Goal: Book appointment/travel/reservation

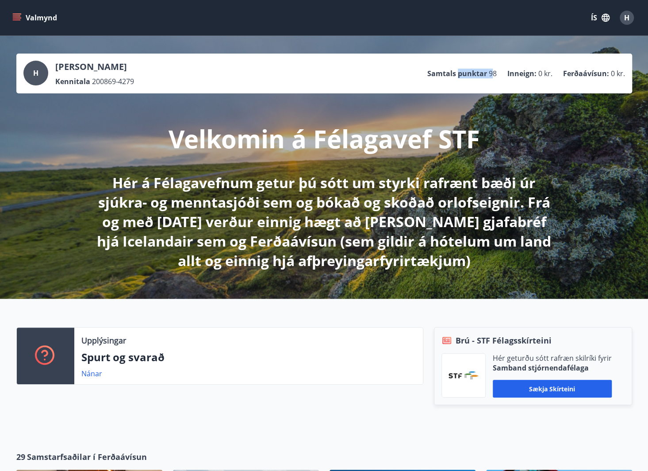
drag, startPoint x: 460, startPoint y: 74, endPoint x: 494, endPoint y: 70, distance: 34.3
click at [494, 70] on li "Samtals punktar 98" at bounding box center [461, 74] width 69 height 10
drag, startPoint x: 516, startPoint y: 73, endPoint x: 447, endPoint y: 75, distance: 69.0
click at [511, 74] on p "Inneign :" at bounding box center [521, 74] width 29 height 10
click at [21, 12] on button "Valmynd" at bounding box center [36, 18] width 50 height 16
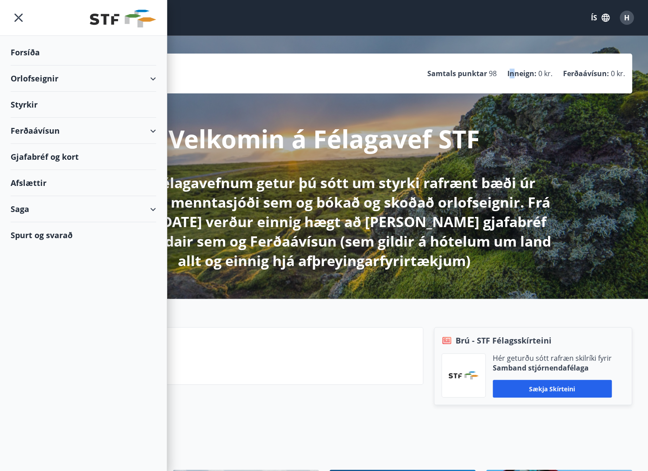
click at [154, 78] on div "Orlofseignir" at bounding box center [83, 78] width 145 height 26
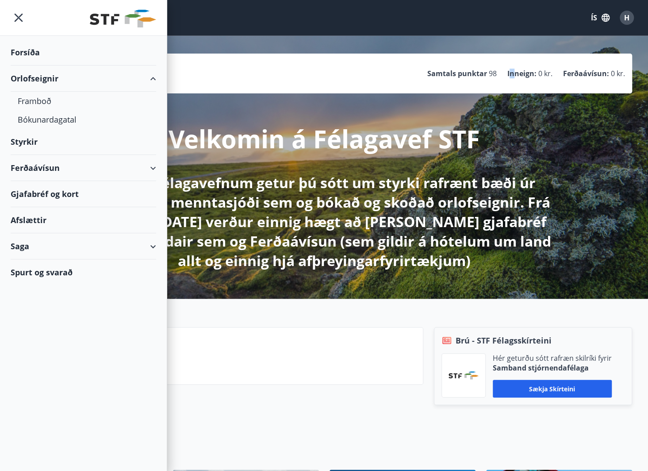
click at [31, 52] on div "Forsíða" at bounding box center [83, 52] width 145 height 26
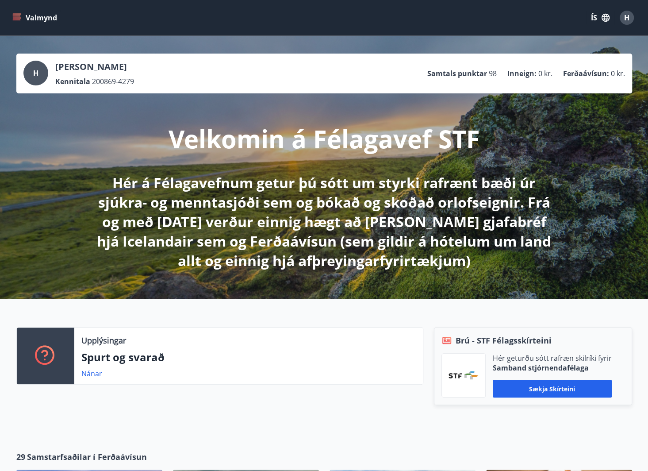
click at [19, 15] on icon "menu" at bounding box center [16, 17] width 9 height 9
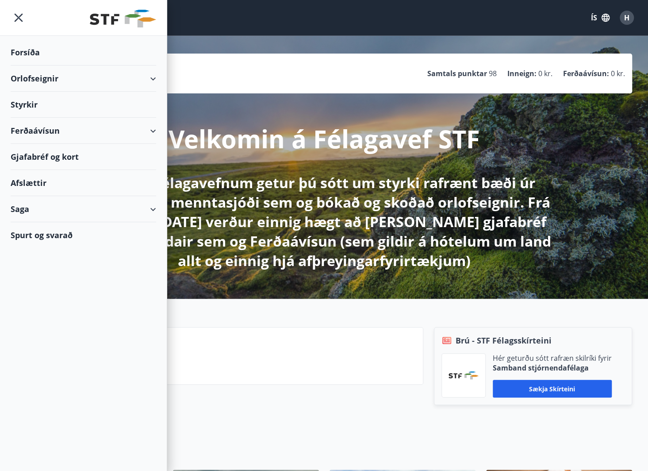
click at [149, 77] on div "Orlofseignir" at bounding box center [83, 78] width 145 height 26
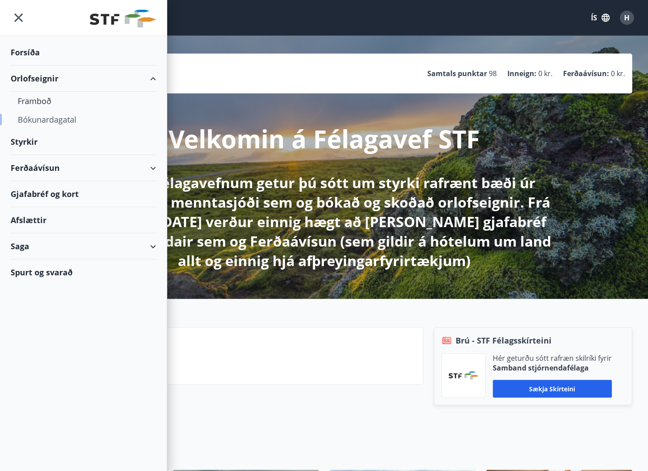
click at [36, 122] on div "Bókunardagatal" at bounding box center [83, 119] width 131 height 19
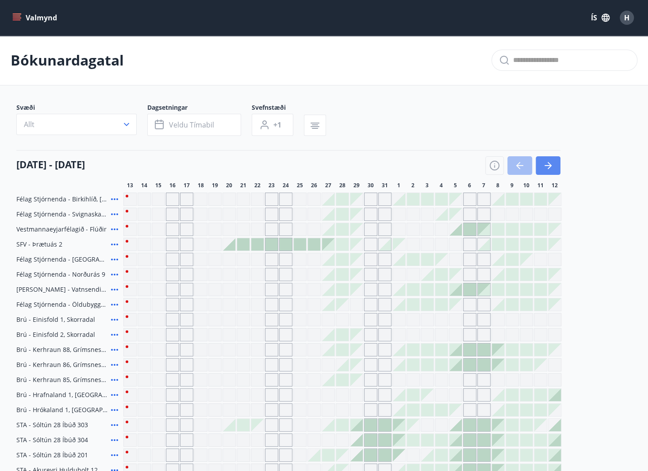
drag, startPoint x: 556, startPoint y: 162, endPoint x: 551, endPoint y: 162, distance: 4.4
click at [555, 162] on button "button" at bounding box center [548, 165] width 25 height 19
click at [551, 162] on icon "button" at bounding box center [548, 165] width 11 height 11
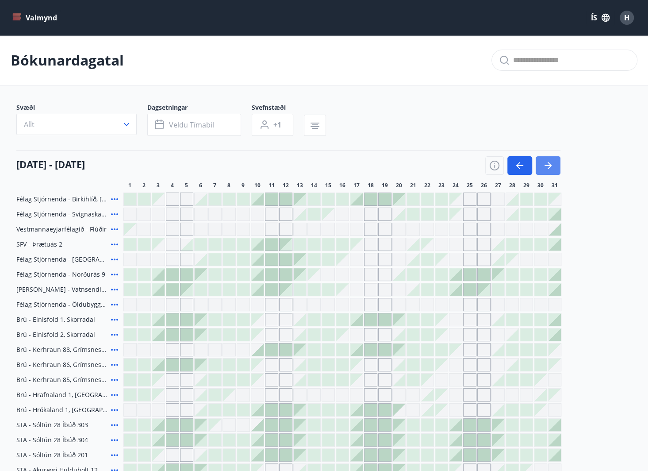
click at [543, 166] on icon "button" at bounding box center [548, 165] width 11 height 11
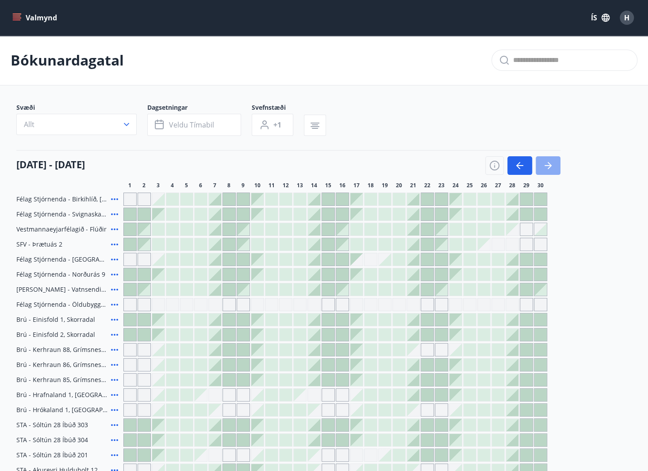
click at [550, 165] on icon "button" at bounding box center [547, 165] width 7 height 1
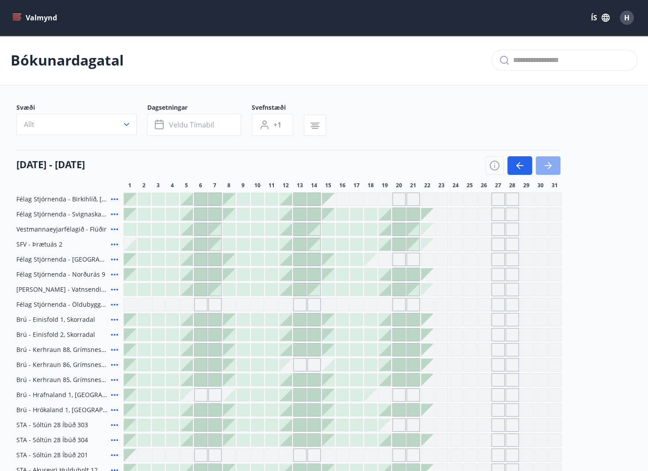
click at [545, 164] on icon "button" at bounding box center [548, 165] width 11 height 11
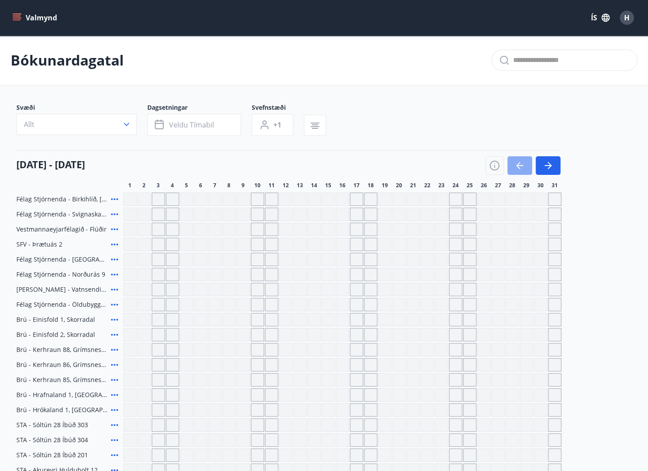
click at [517, 163] on icon "button" at bounding box center [519, 165] width 11 height 11
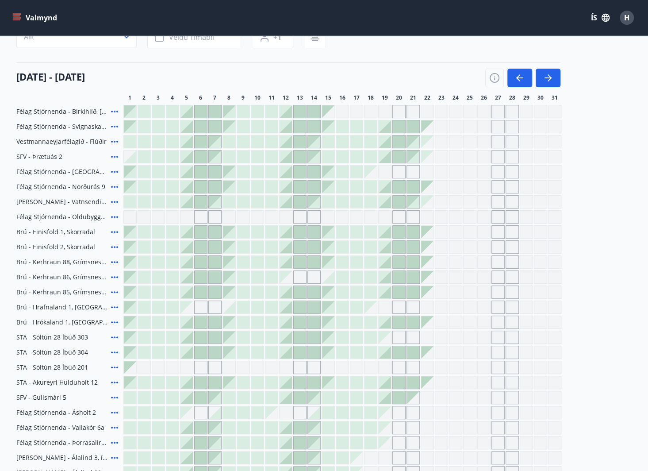
scroll to position [88, 0]
drag, startPoint x: 29, startPoint y: 305, endPoint x: 77, endPoint y: 301, distance: 48.3
click at [77, 302] on span "Brú - Hrafnaland 1, [GEOGRAPHIC_DATA] (gæludýr velkomin)" at bounding box center [61, 306] width 91 height 9
drag, startPoint x: 34, startPoint y: 320, endPoint x: 90, endPoint y: 317, distance: 56.2
click at [90, 317] on span "Brú - Hrókaland 1, [GEOGRAPHIC_DATA]" at bounding box center [61, 321] width 91 height 9
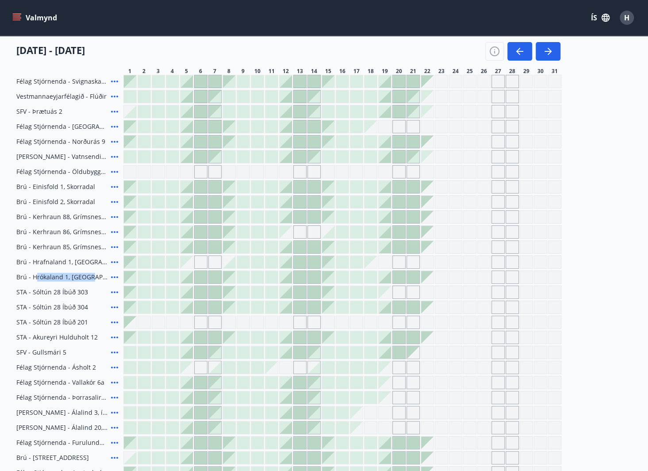
scroll to position [177, 0]
